Goal: Task Accomplishment & Management: Manage account settings

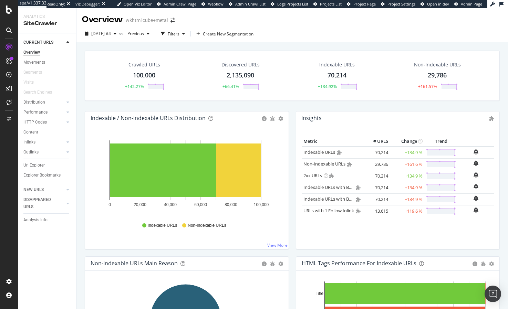
click at [196, 4] on span "Admin Crawl Page" at bounding box center [179, 3] width 33 height 5
